Goal: Find specific page/section: Find specific page/section

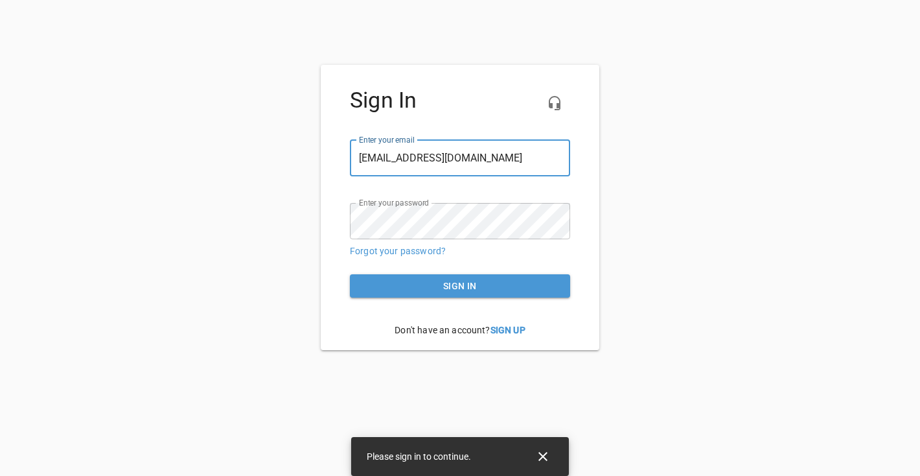
click at [384, 288] on span "Sign in" at bounding box center [460, 286] width 200 height 16
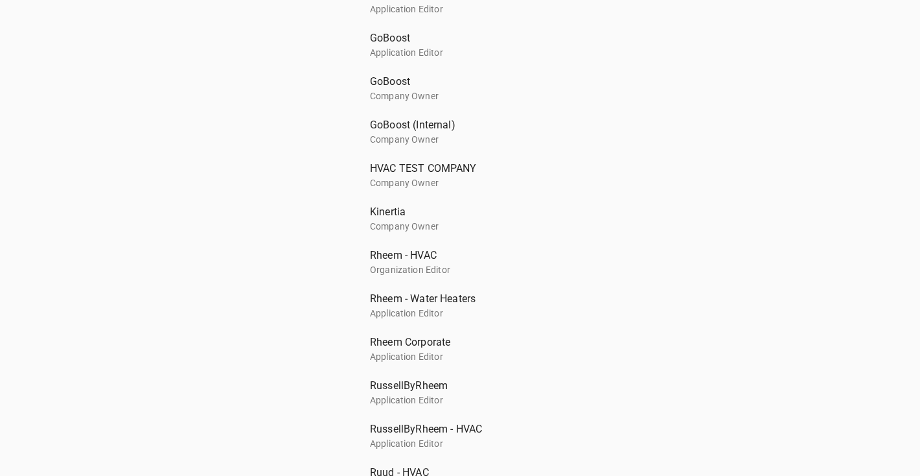
scroll to position [388, 0]
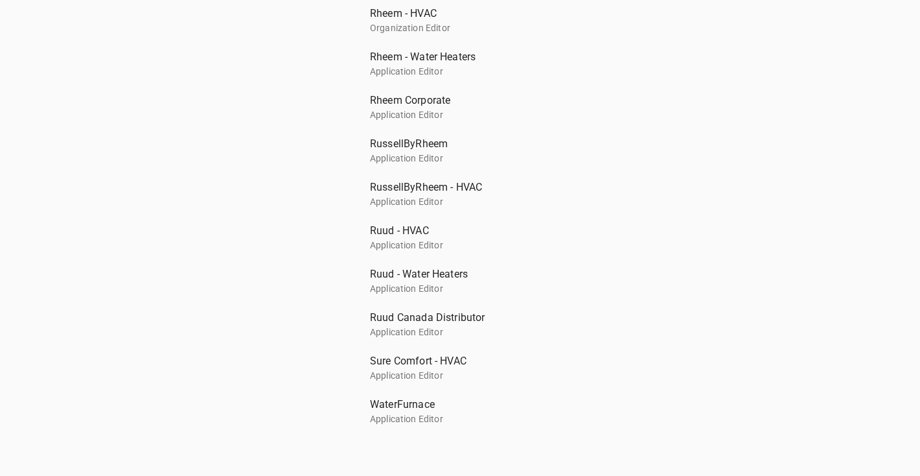
click at [403, 405] on span "WaterFurnace" at bounding box center [455, 405] width 170 height 16
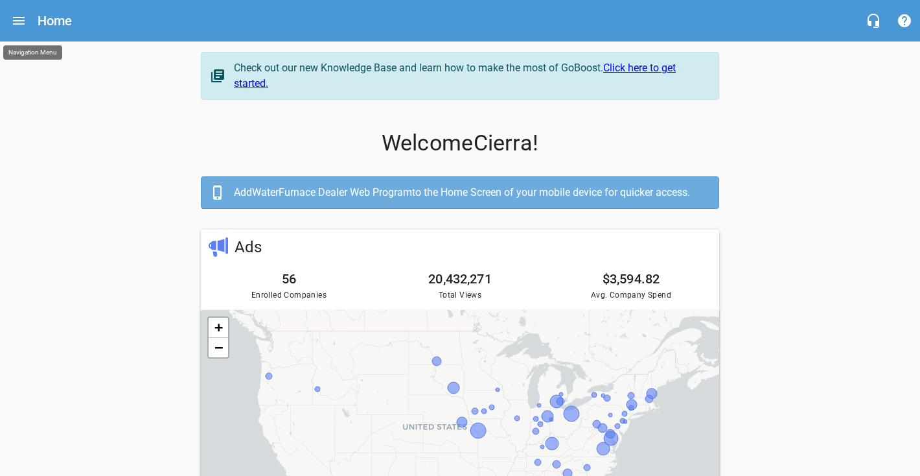
click at [18, 14] on icon "Open drawer" at bounding box center [19, 21] width 16 height 16
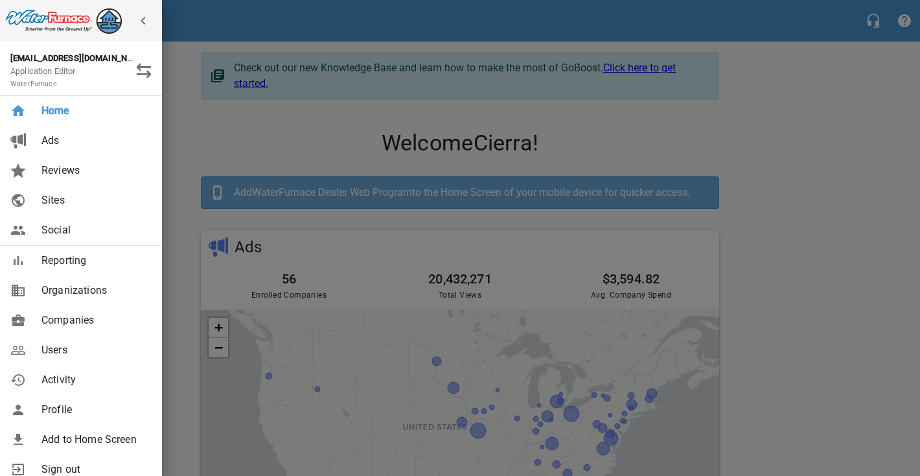
click at [58, 255] on span "Reporting" at bounding box center [93, 261] width 105 height 16
